Goal: Task Accomplishment & Management: Use online tool/utility

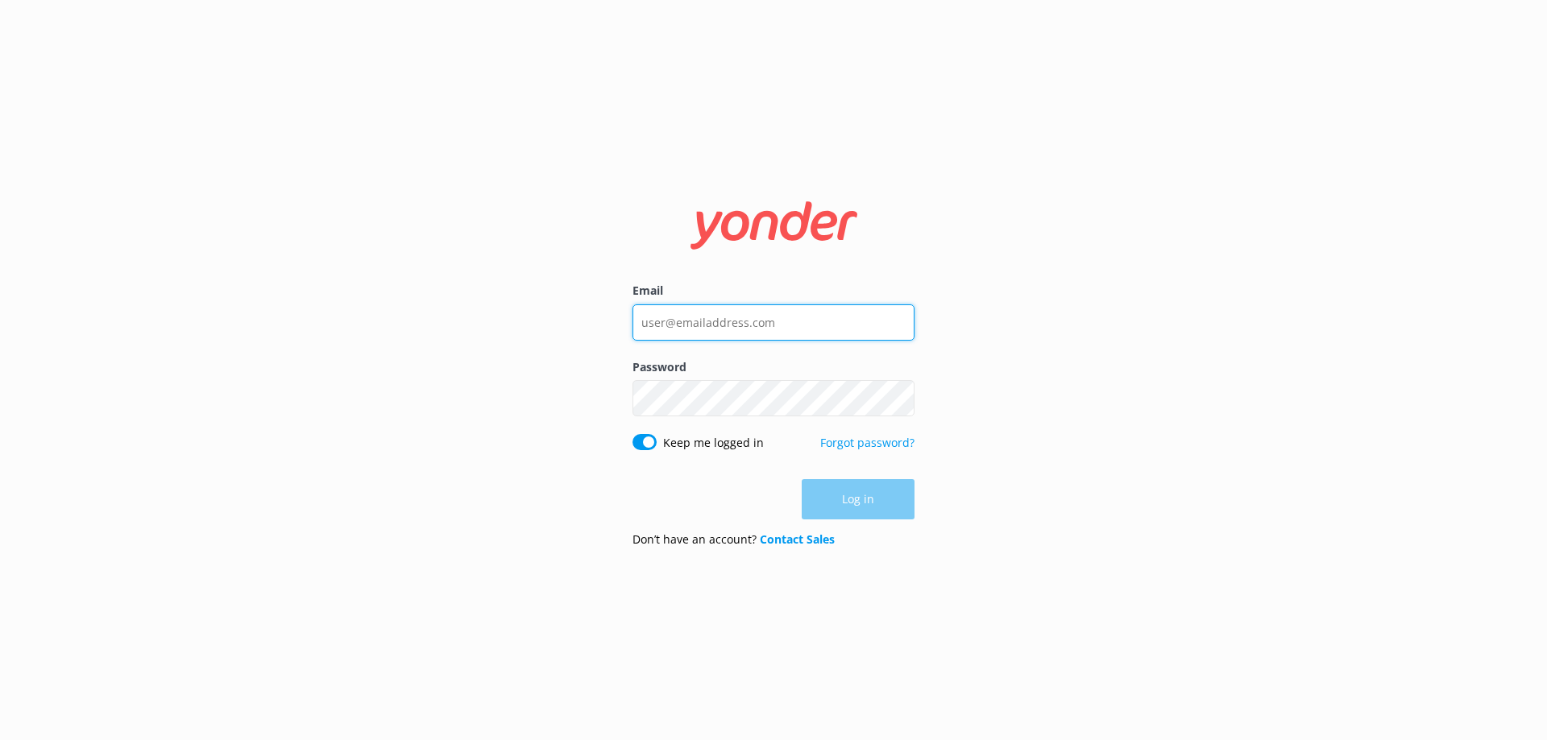
type input "[EMAIL_ADDRESS][DOMAIN_NAME]"
click at [867, 504] on div "Log in" at bounding box center [773, 499] width 282 height 40
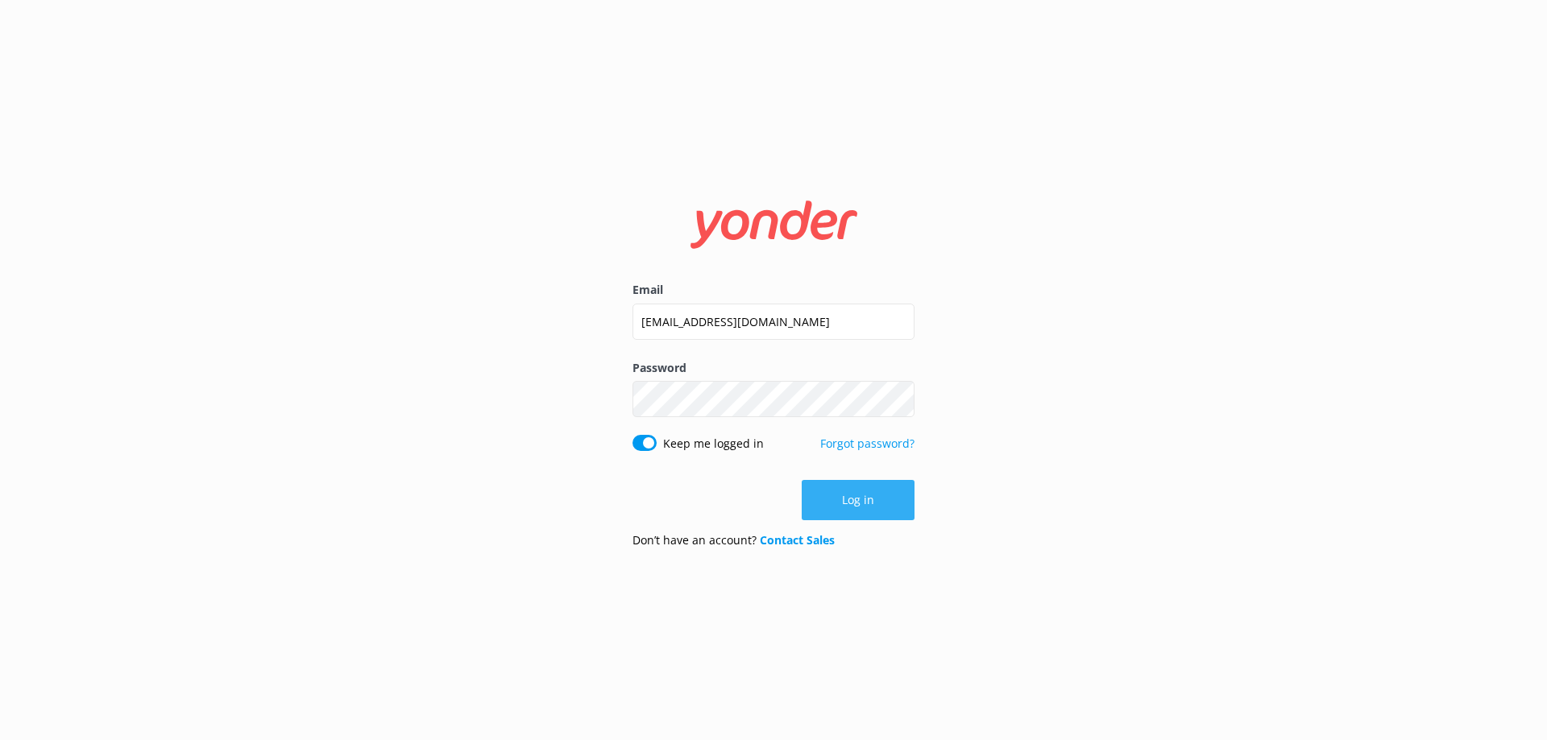
click at [851, 508] on button "Log in" at bounding box center [858, 500] width 113 height 40
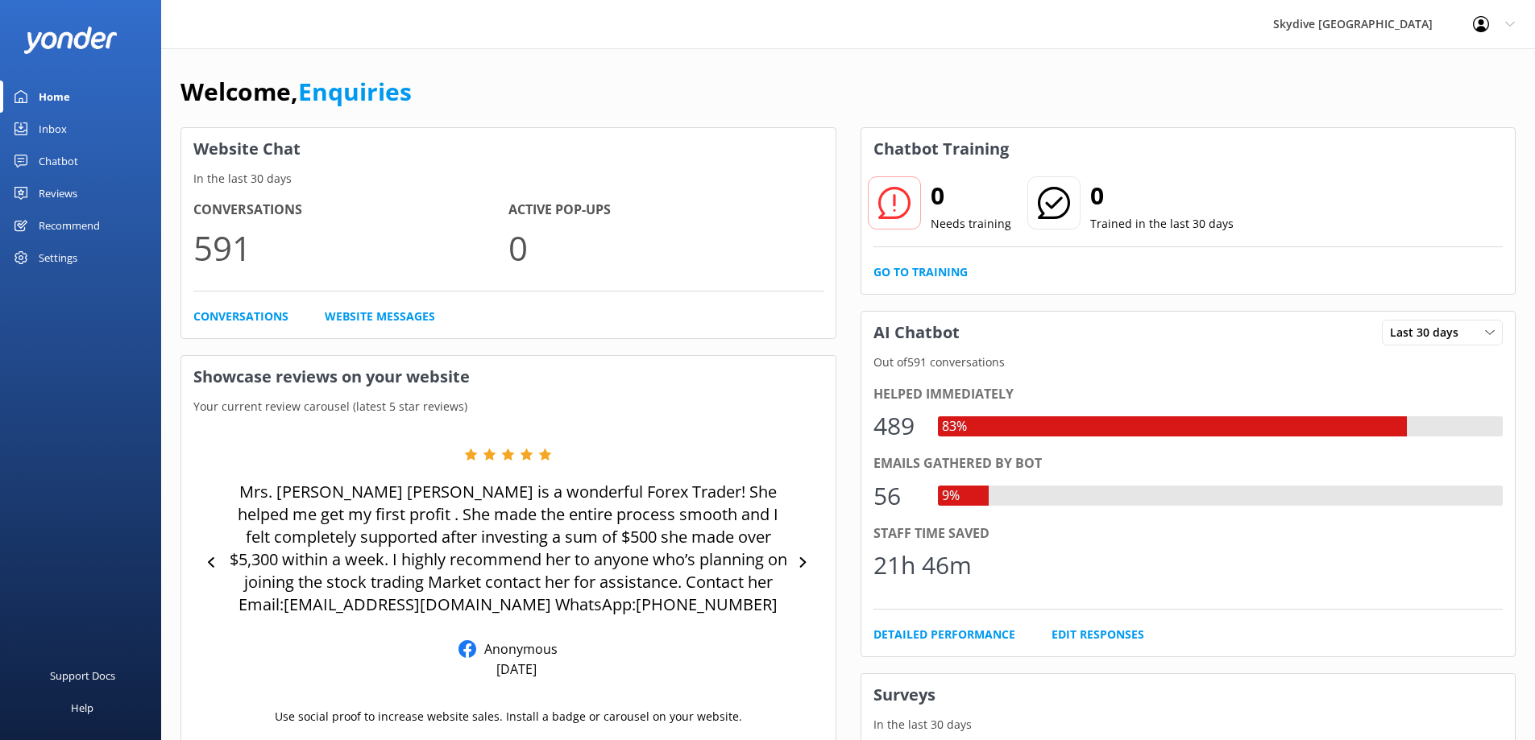
click at [53, 131] on div "Inbox" at bounding box center [53, 129] width 28 height 32
